Goal: Task Accomplishment & Management: Use online tool/utility

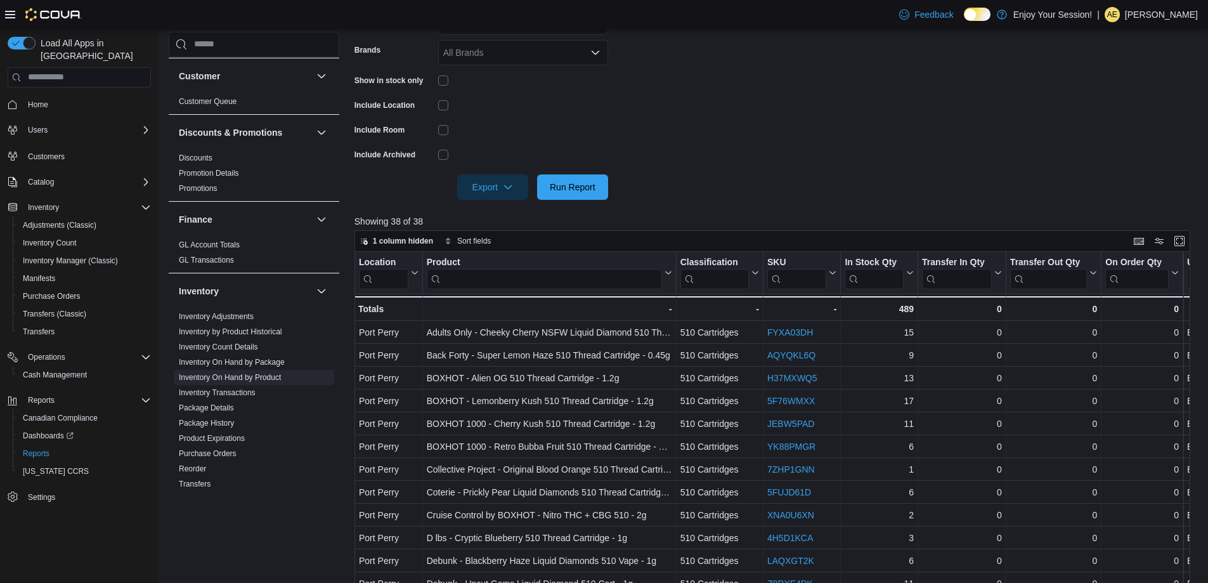
scroll to position [97, 0]
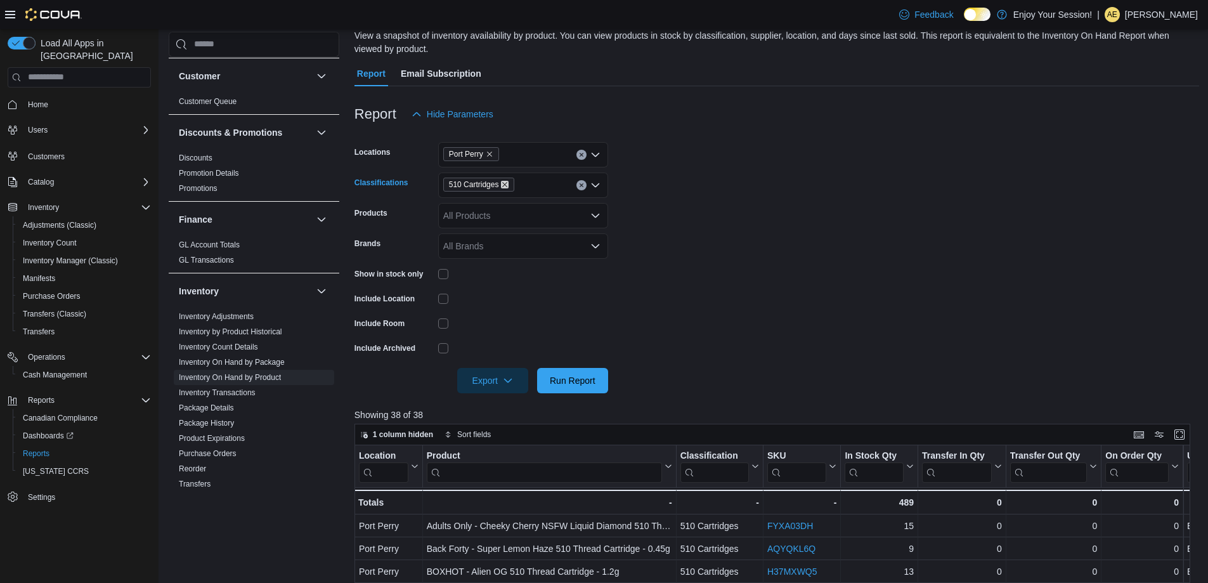
click at [505, 183] on icon "Remove 510 Cartridges from selection in this group" at bounding box center [505, 185] width 8 height 8
click at [509, 256] on span "Beverages" at bounding box center [493, 255] width 42 height 13
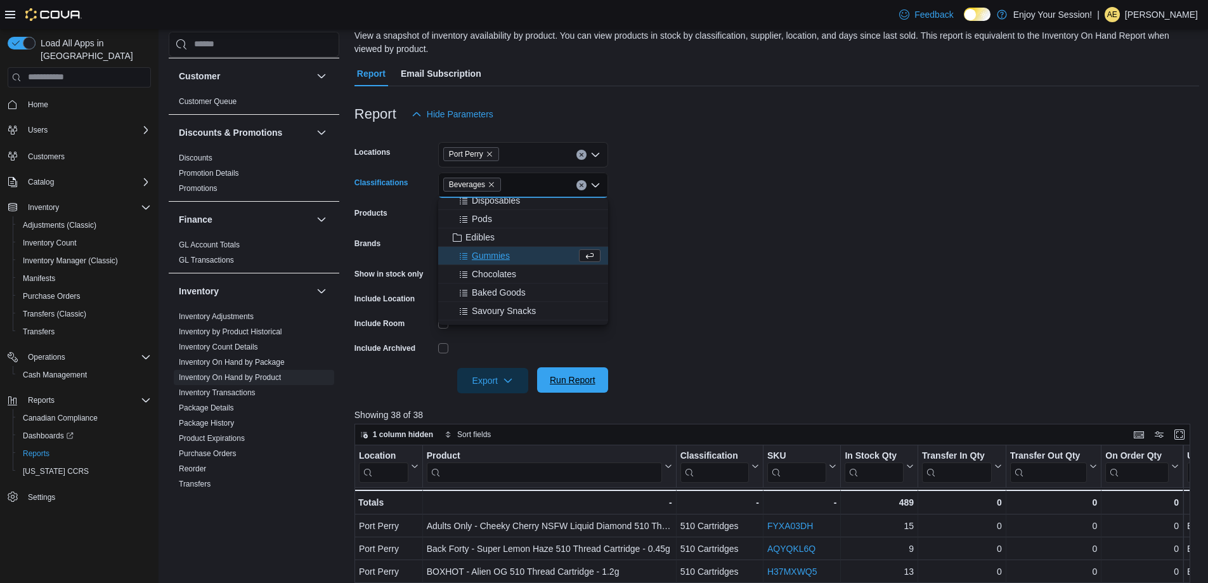
click at [561, 375] on span "Run Report" at bounding box center [573, 379] width 46 height 13
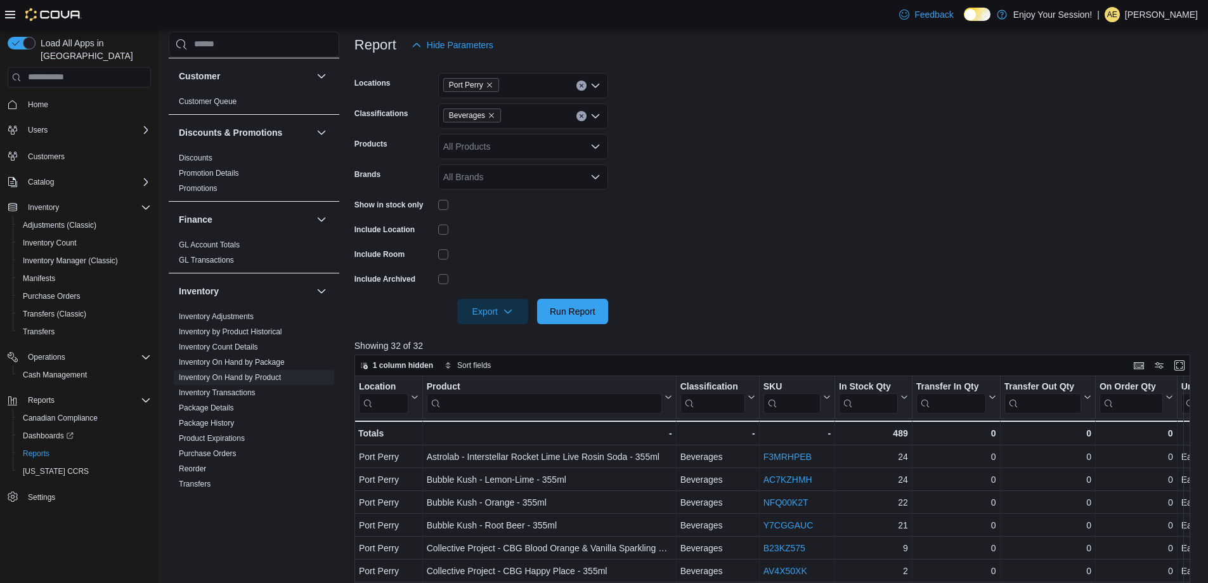
scroll to position [97, 0]
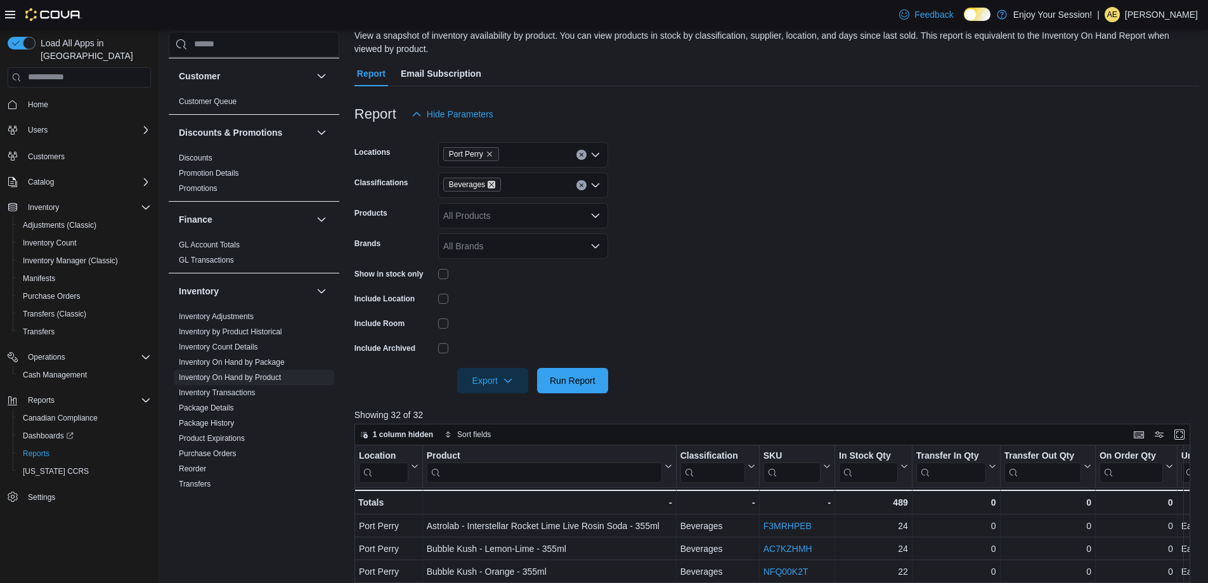
click at [493, 184] on icon "Remove Beverages from selection in this group" at bounding box center [492, 185] width 8 height 8
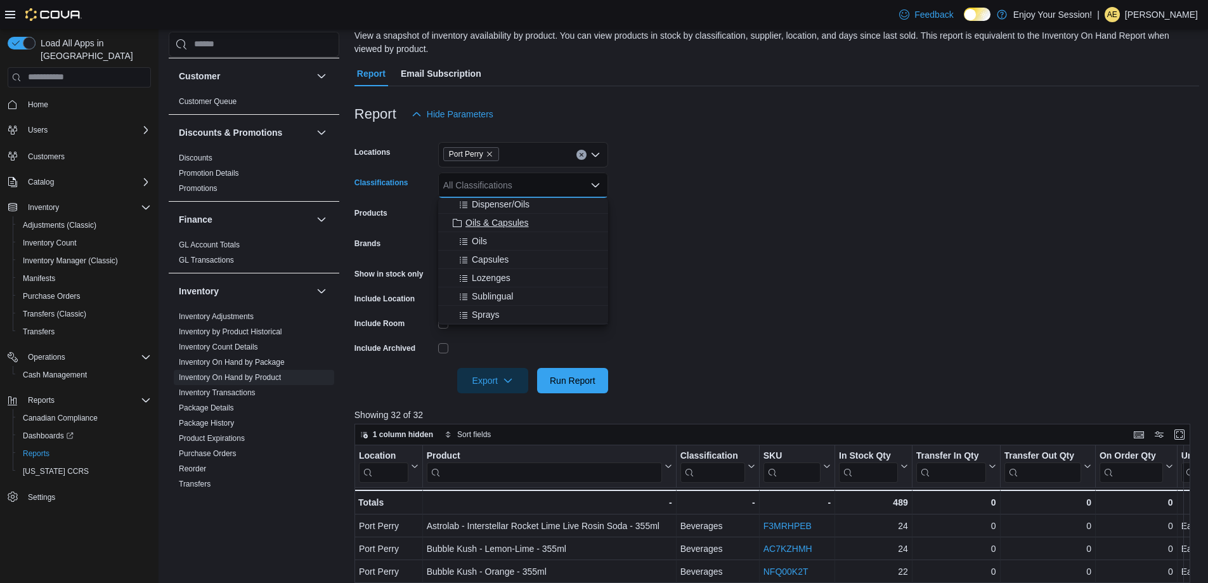
click at [509, 222] on span "Oils & Capsules" at bounding box center [496, 222] width 63 height 13
click at [575, 373] on span "Run Report" at bounding box center [573, 379] width 56 height 25
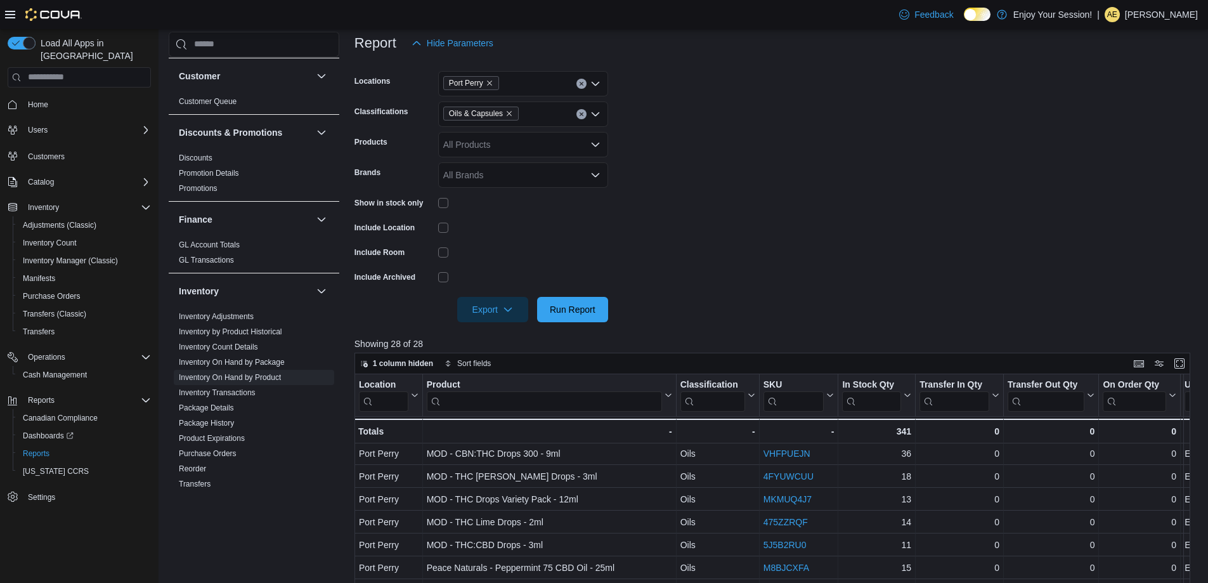
scroll to position [97, 0]
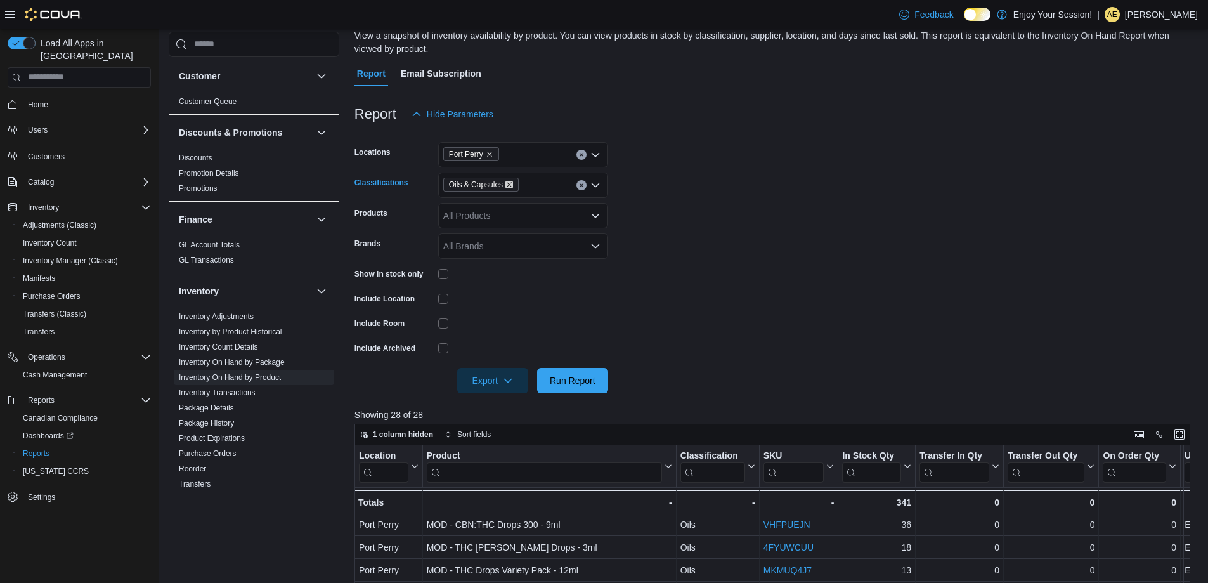
click at [510, 181] on icon "Remove Oils & Capsules from selection in this group" at bounding box center [509, 185] width 8 height 8
click at [476, 250] on span "Pre-Rolls" at bounding box center [490, 253] width 37 height 13
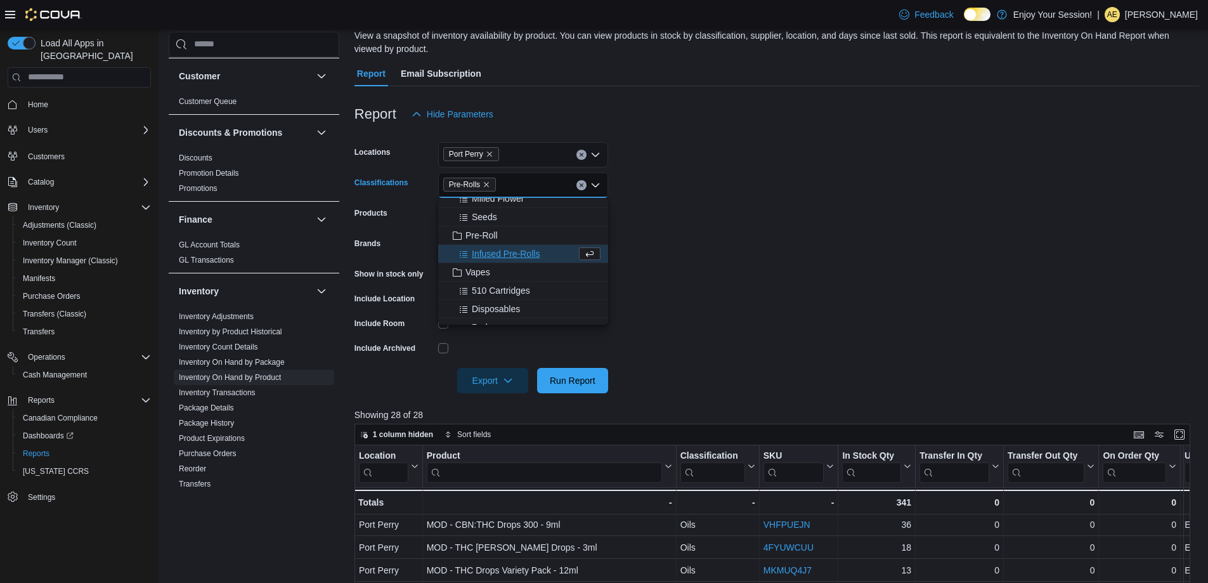
click at [476, 250] on span "Infused Pre-Rolls" at bounding box center [506, 253] width 68 height 13
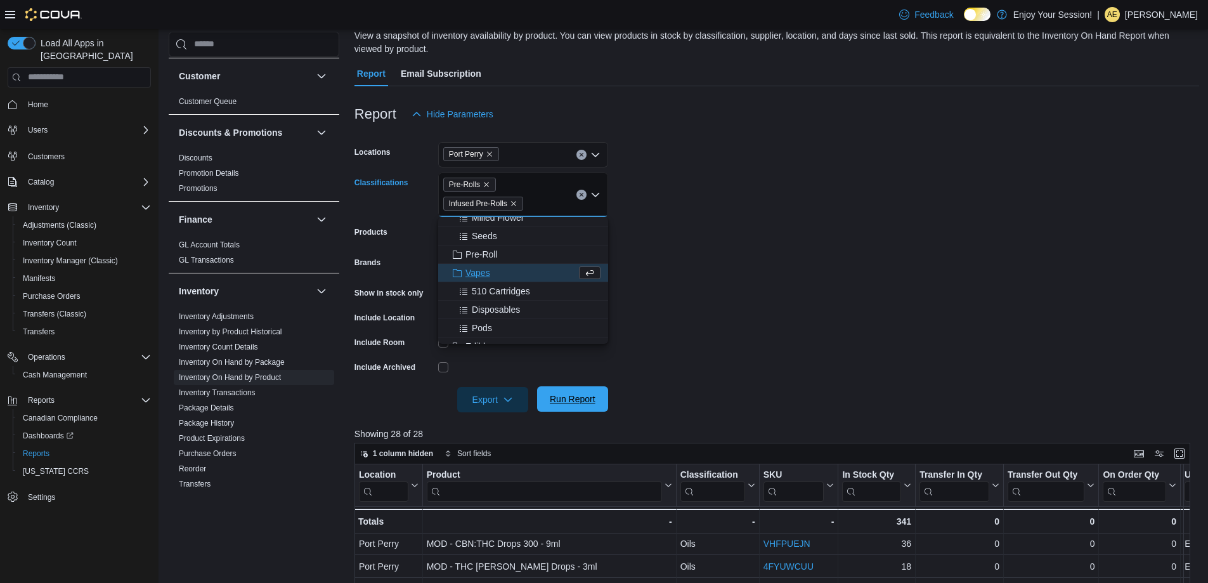
click at [574, 393] on span "Run Report" at bounding box center [573, 399] width 46 height 13
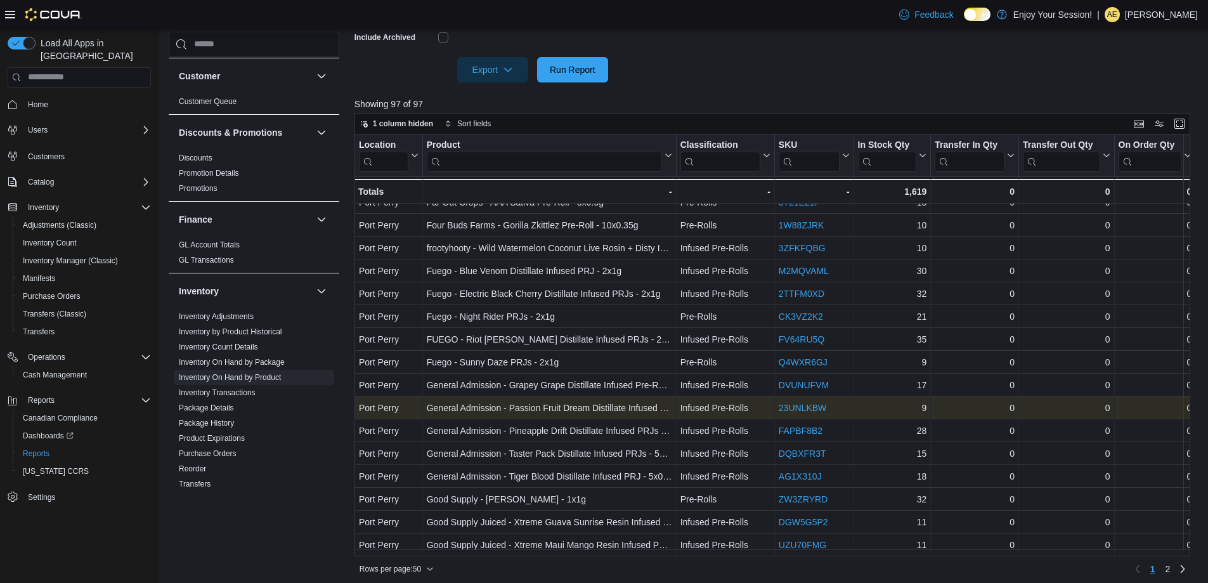
scroll to position [433, 0]
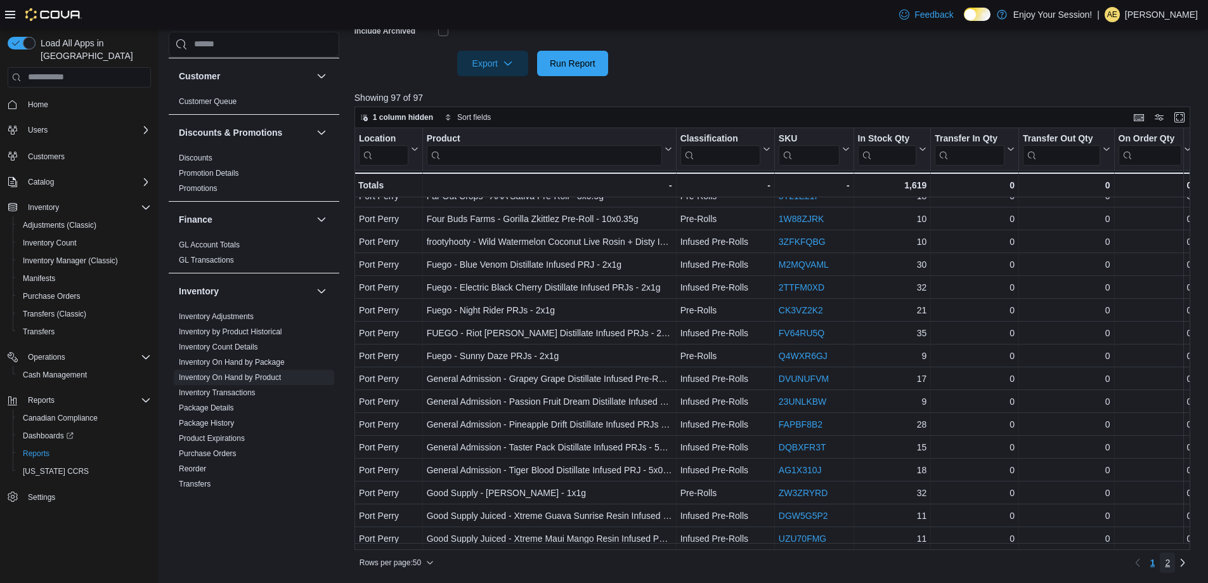
click at [1170, 566] on span "2" at bounding box center [1167, 562] width 5 height 13
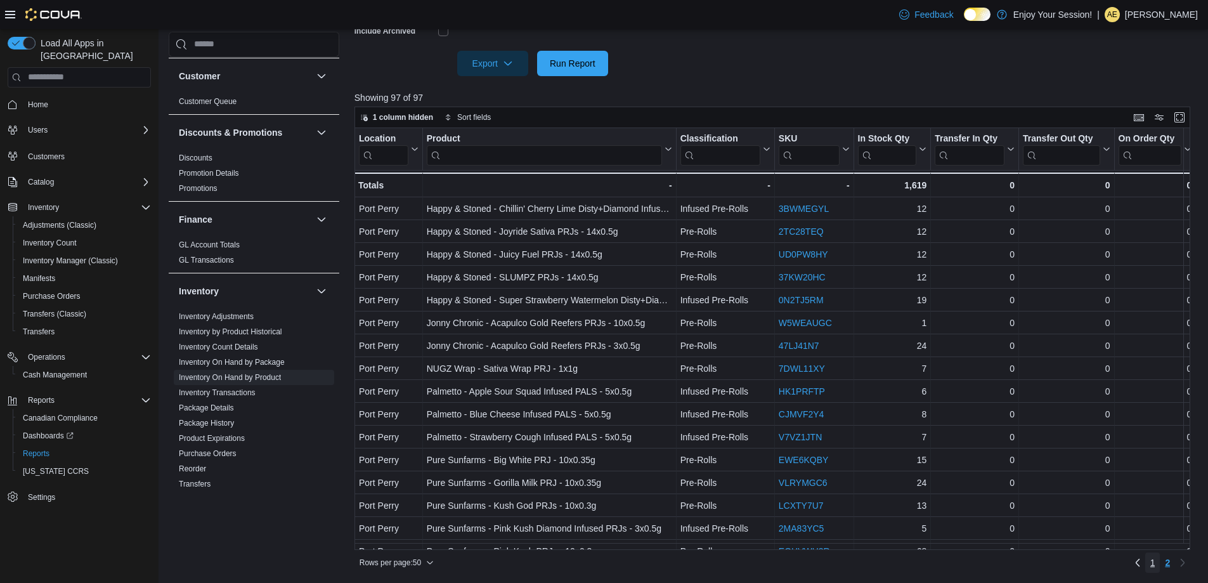
click at [1153, 559] on link "1" at bounding box center [1152, 562] width 15 height 20
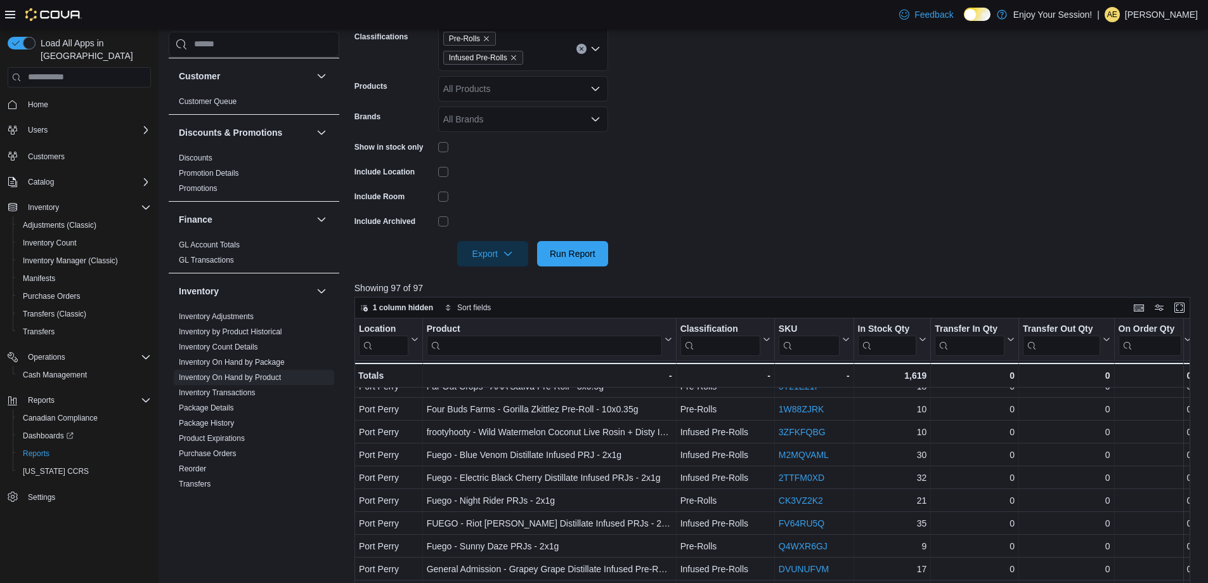
scroll to position [0, 0]
